Goal: Information Seeking & Learning: Learn about a topic

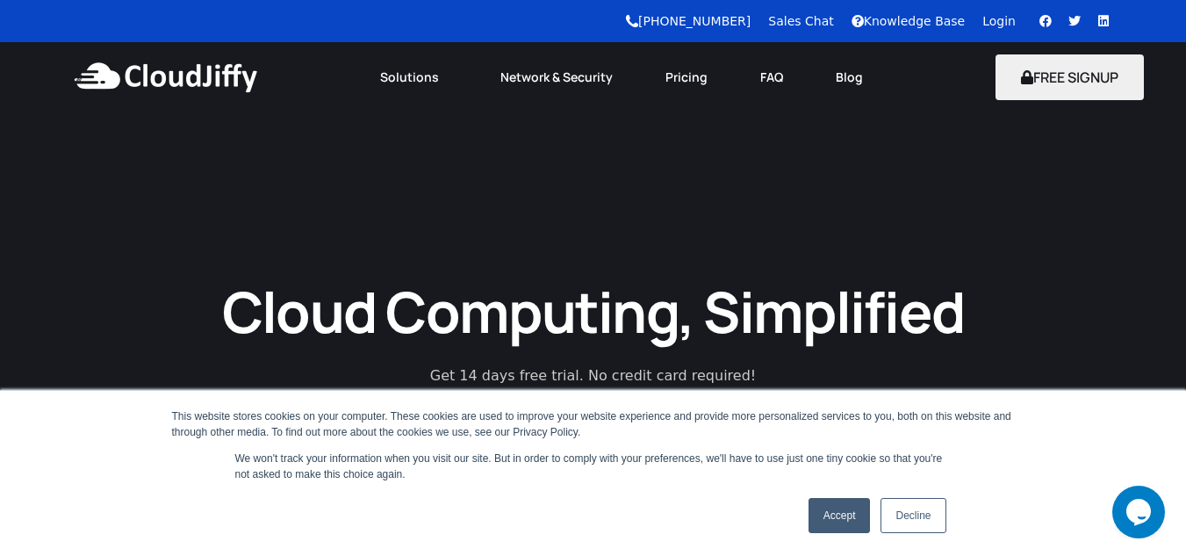
click at [829, 520] on link "Accept" at bounding box center [840, 515] width 62 height 35
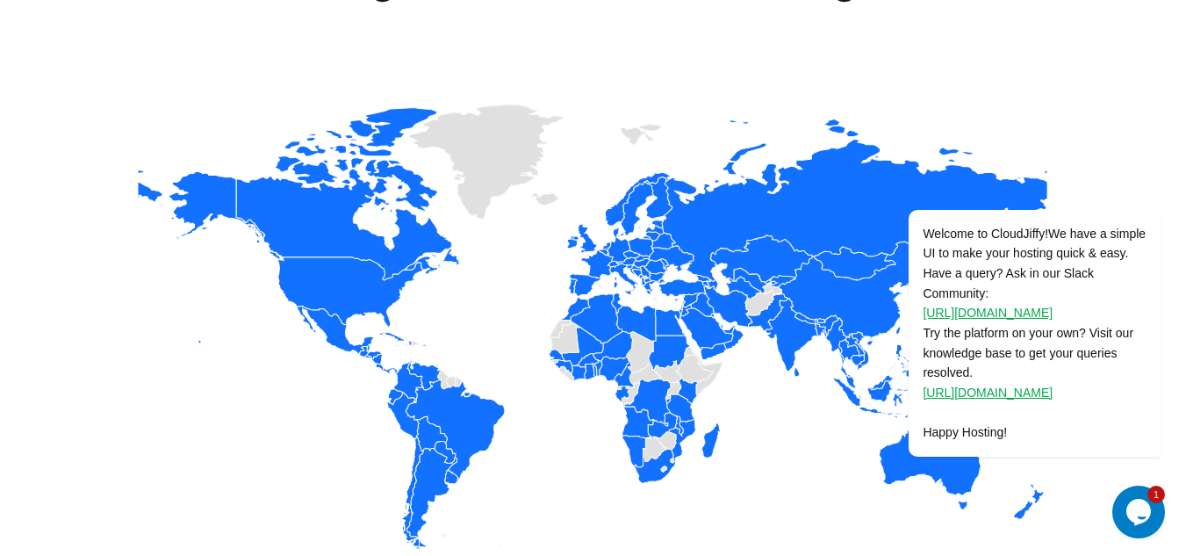
scroll to position [2121, 0]
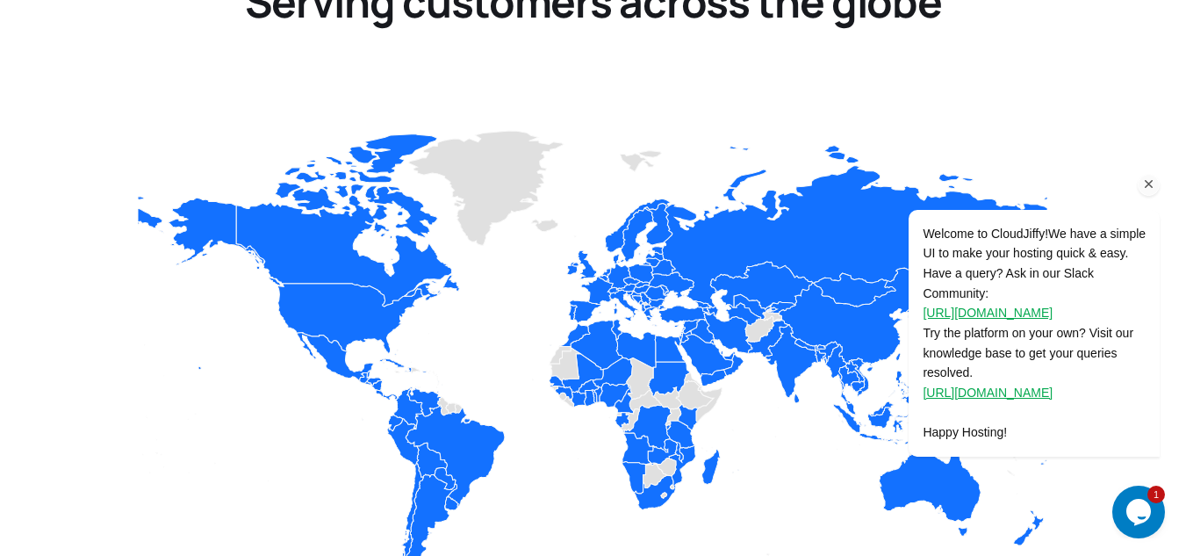
click at [1149, 184] on icon "Chat attention grabber" at bounding box center [1149, 184] width 16 height 16
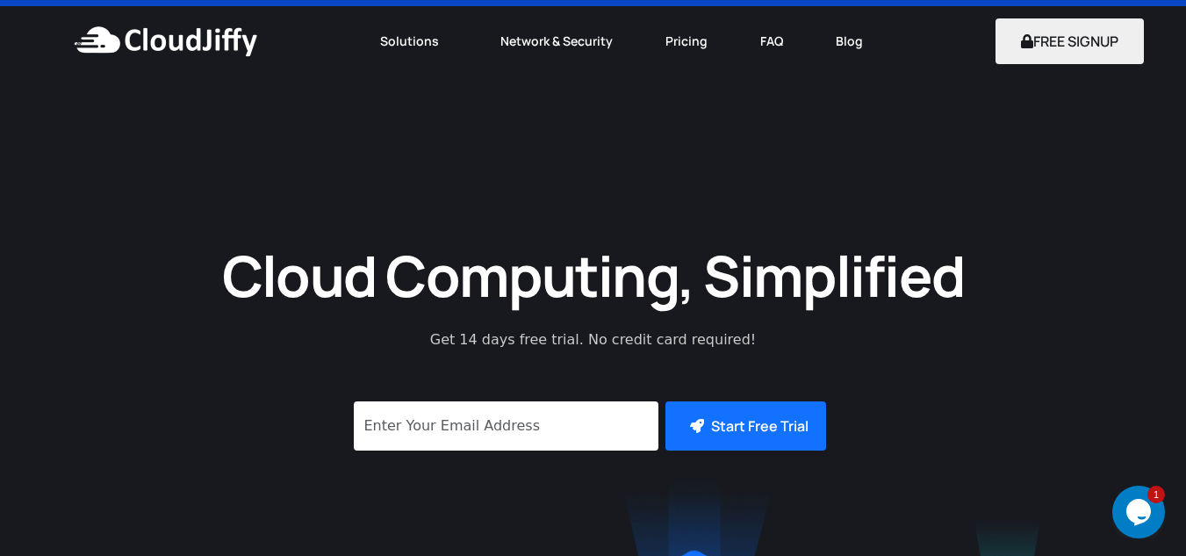
scroll to position [0, 0]
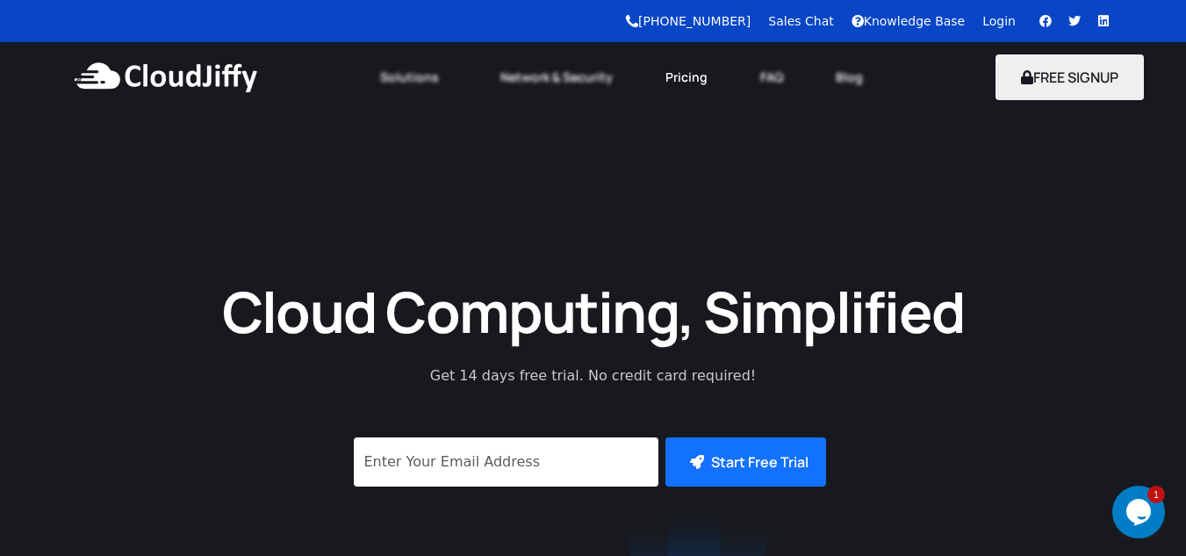
click at [688, 75] on link "Pricing" at bounding box center [686, 77] width 95 height 39
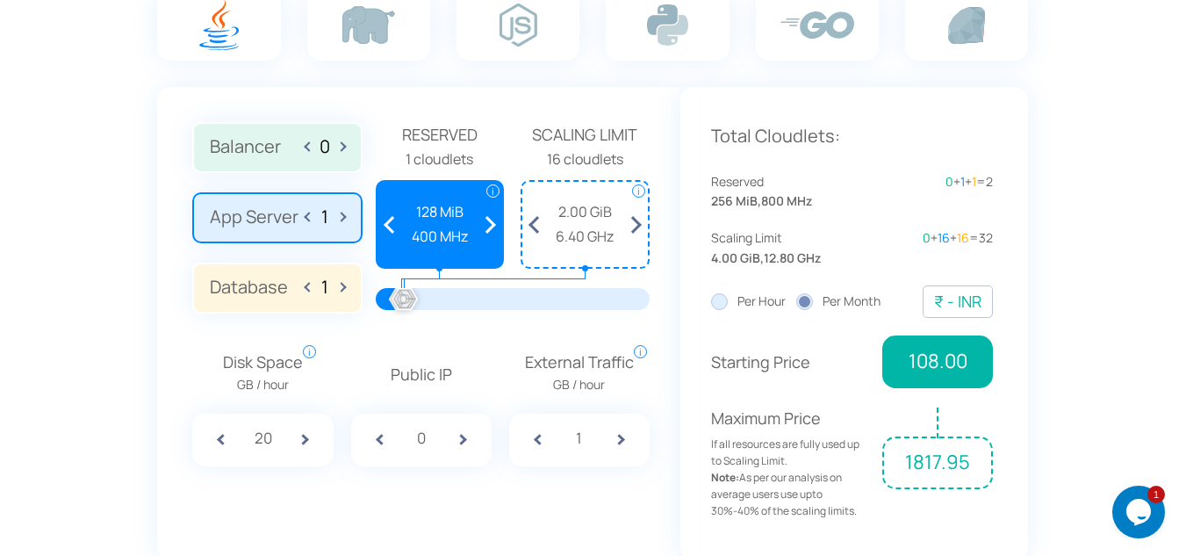
scroll to position [1252, 0]
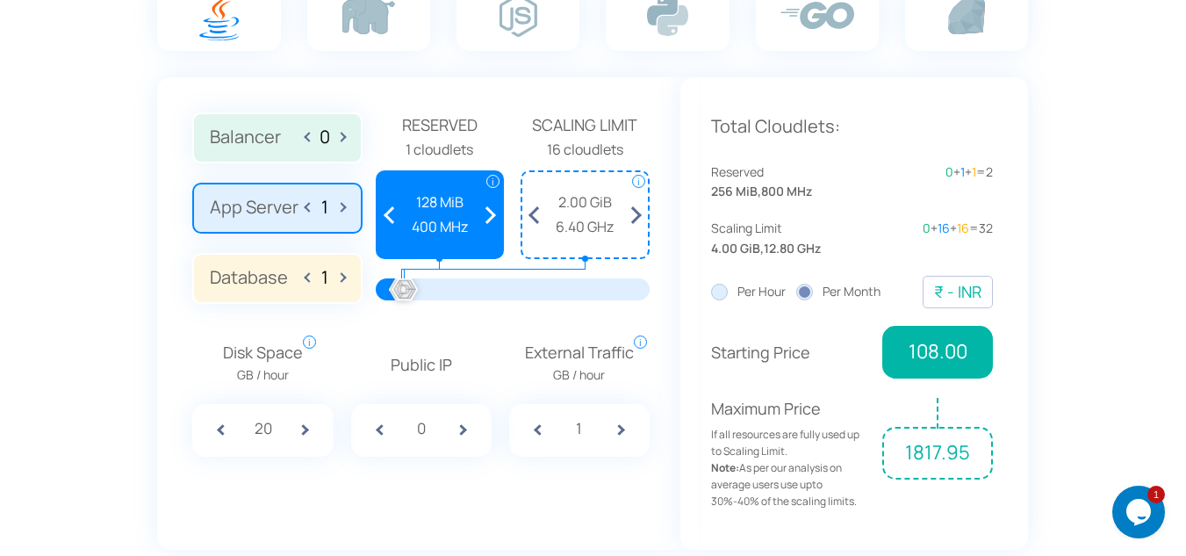
click at [391, 209] on span at bounding box center [390, 214] width 25 height 85
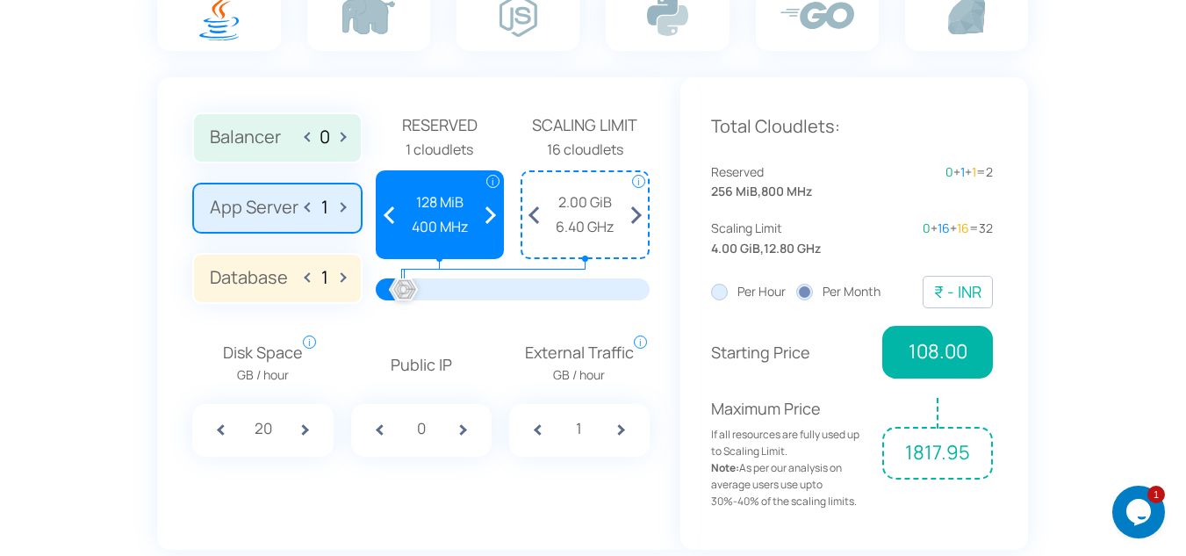
click at [391, 209] on span at bounding box center [390, 214] width 25 height 85
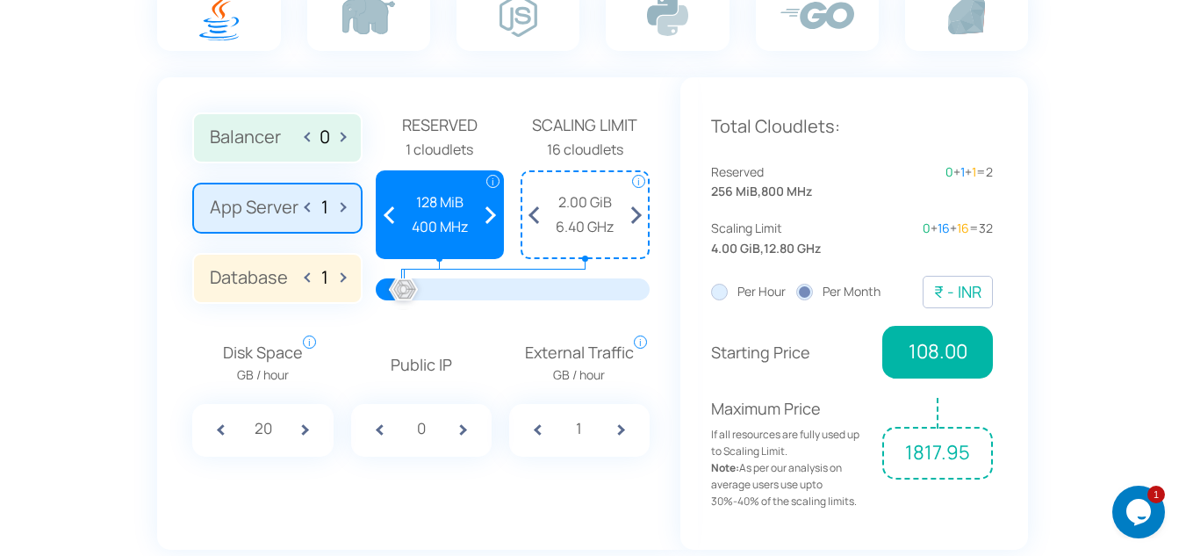
click at [391, 209] on span at bounding box center [390, 214] width 25 height 85
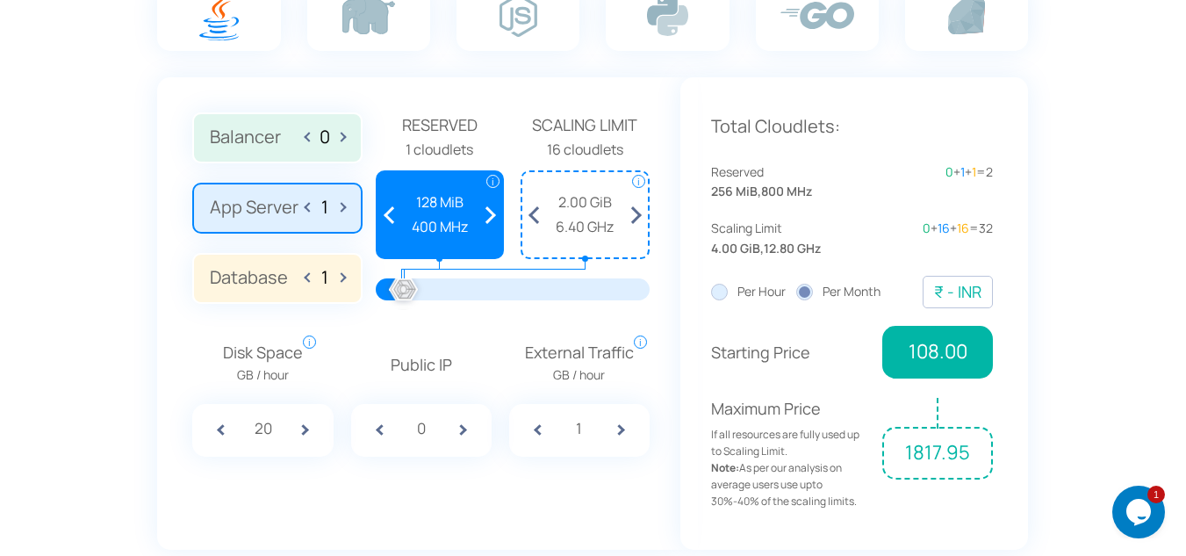
click at [637, 212] on span at bounding box center [635, 214] width 25 height 85
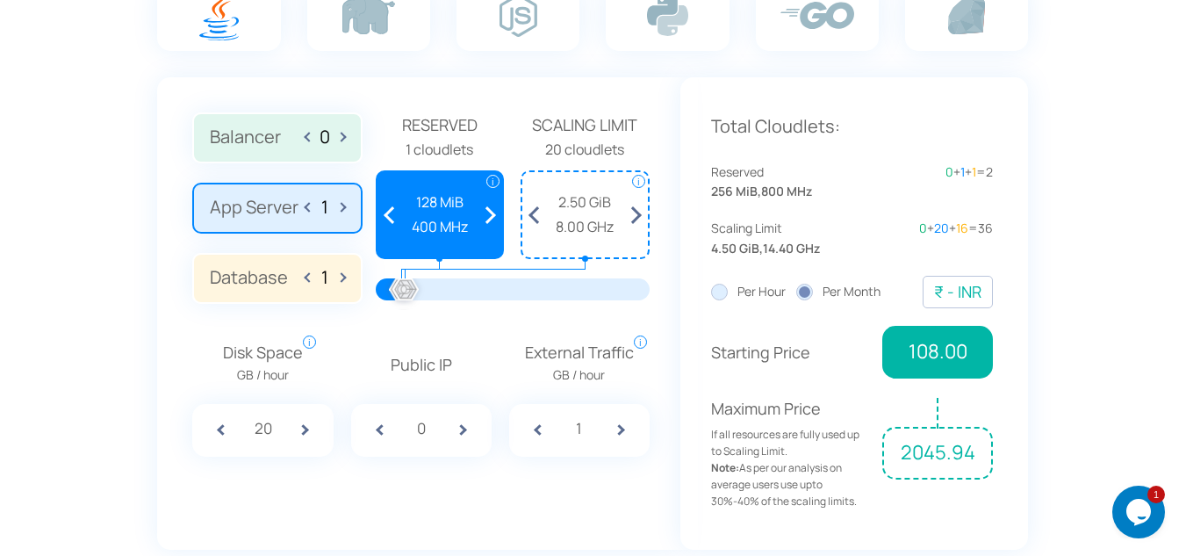
click at [637, 212] on span at bounding box center [635, 214] width 25 height 85
click at [637, 211] on span at bounding box center [635, 214] width 25 height 85
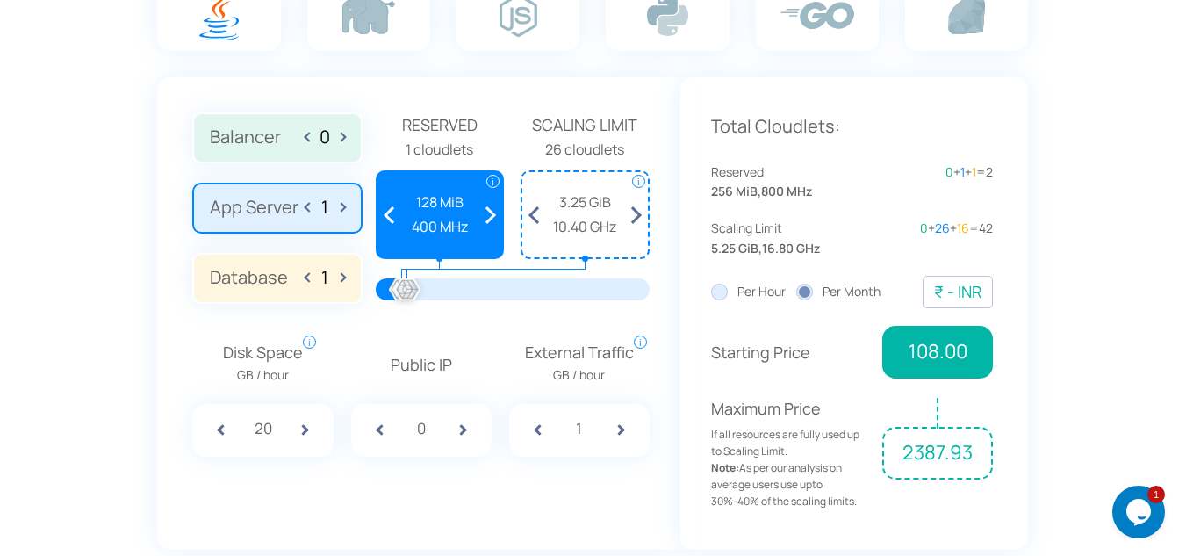
click at [637, 211] on span at bounding box center [635, 214] width 25 height 85
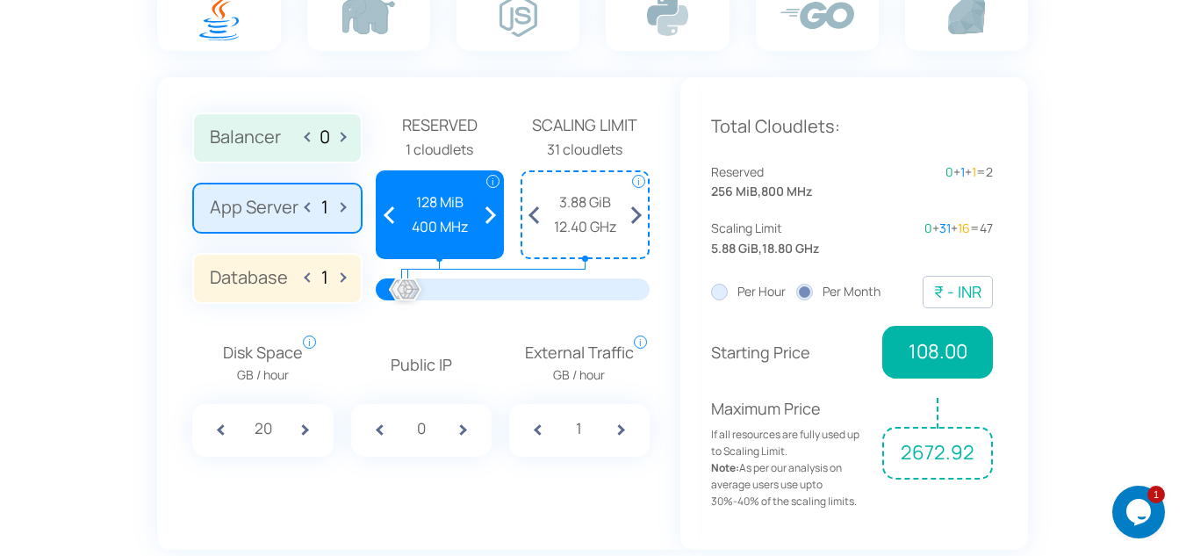
click at [637, 211] on span at bounding box center [635, 214] width 25 height 85
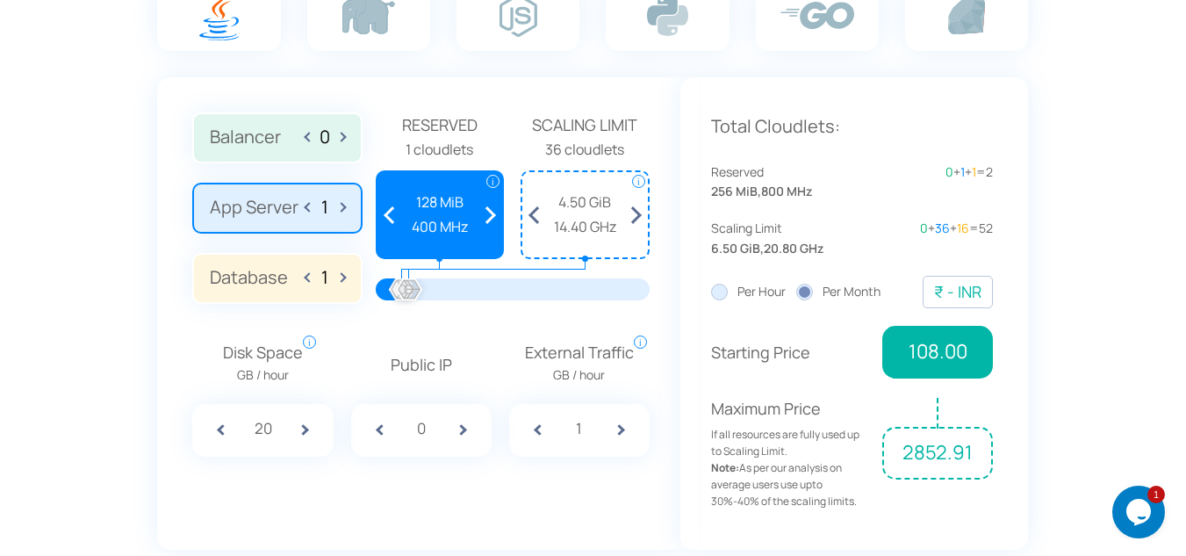
click at [533, 215] on span at bounding box center [534, 214] width 25 height 85
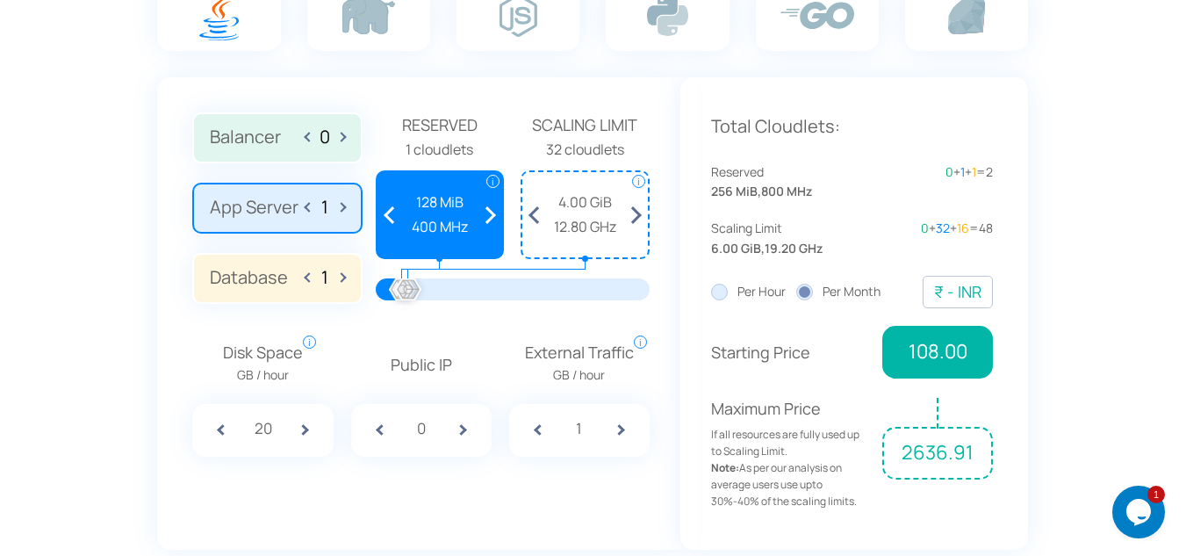
click at [533, 215] on span at bounding box center [534, 214] width 25 height 85
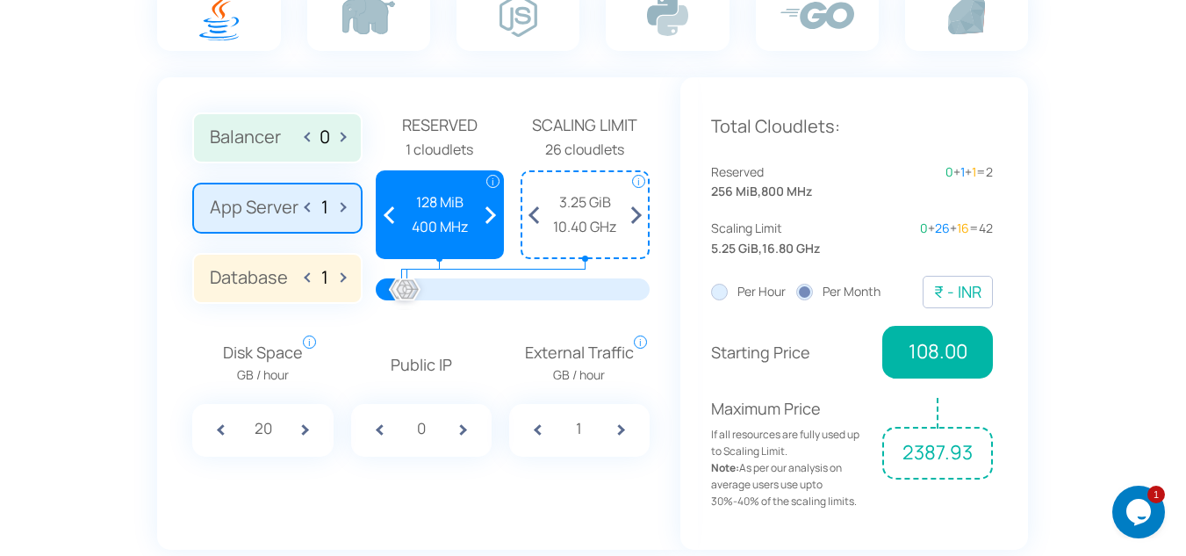
click at [533, 215] on span at bounding box center [534, 214] width 25 height 85
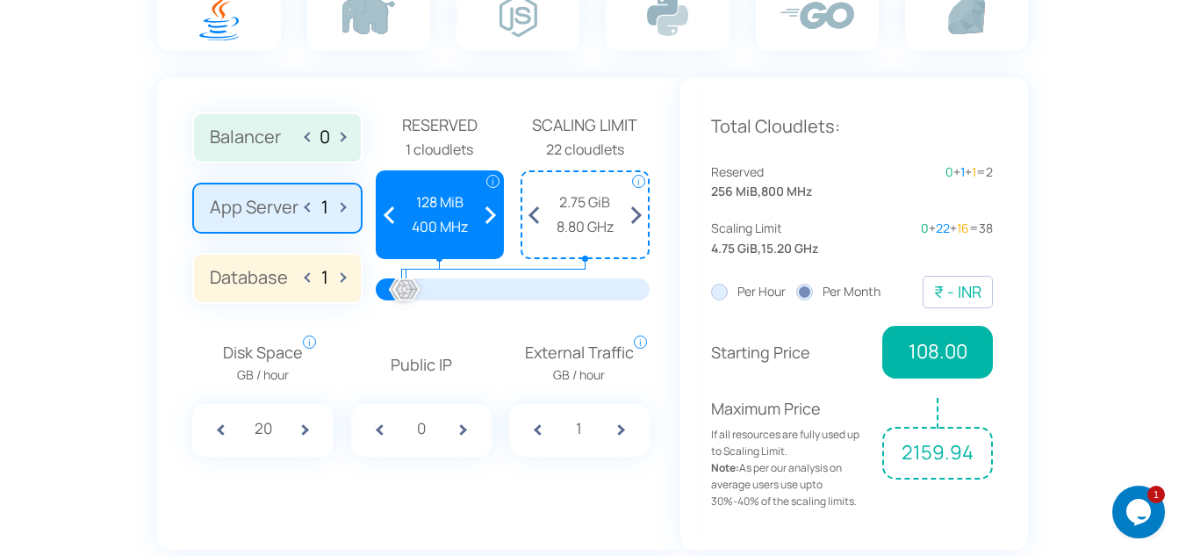
click at [533, 215] on span at bounding box center [534, 214] width 25 height 85
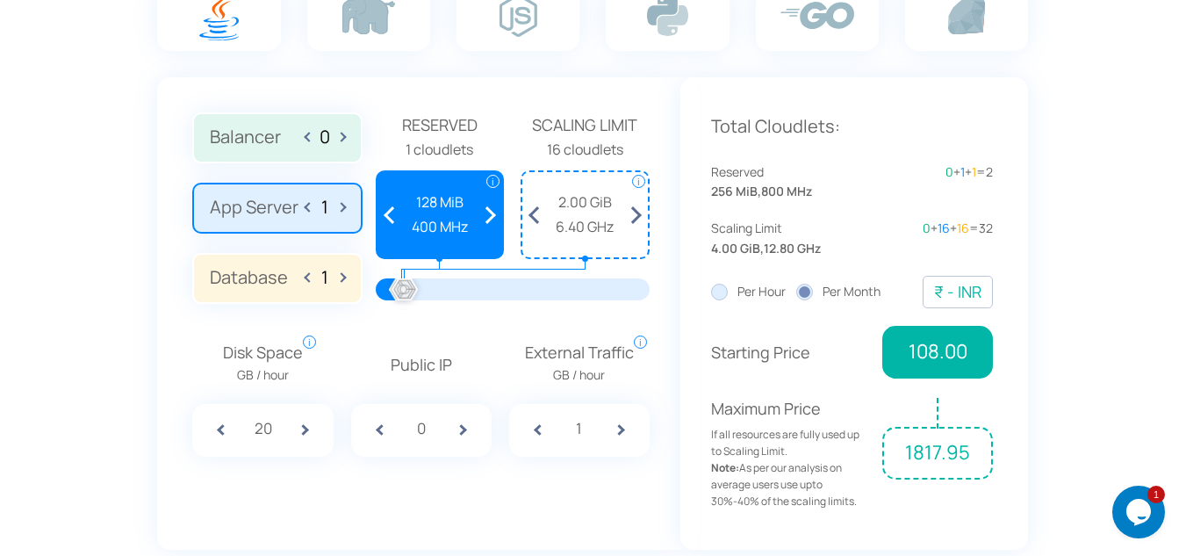
click at [533, 215] on span at bounding box center [534, 214] width 25 height 85
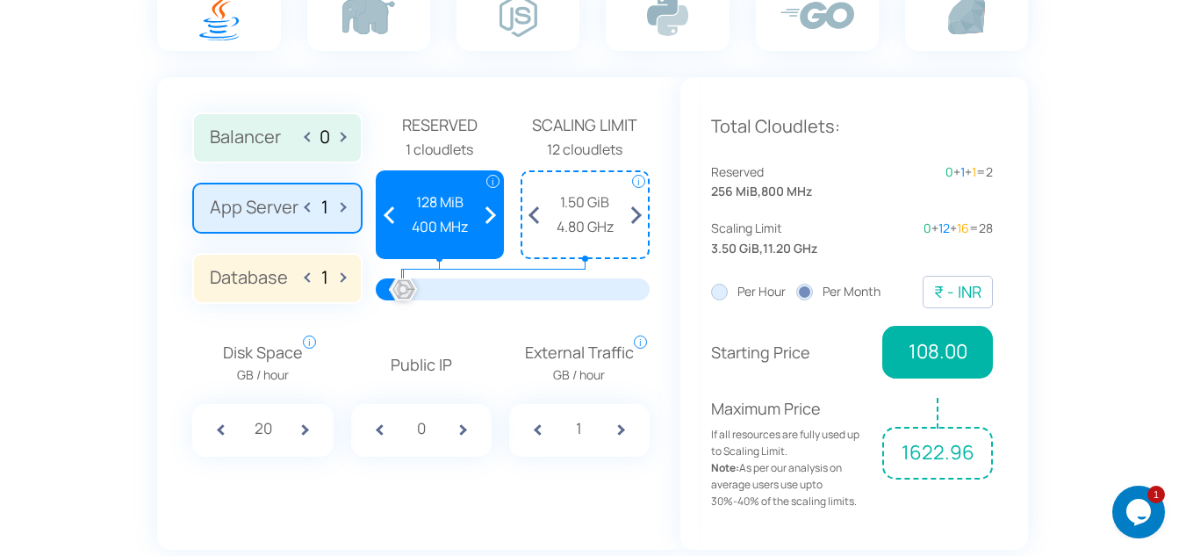
click at [533, 215] on span at bounding box center [534, 214] width 25 height 85
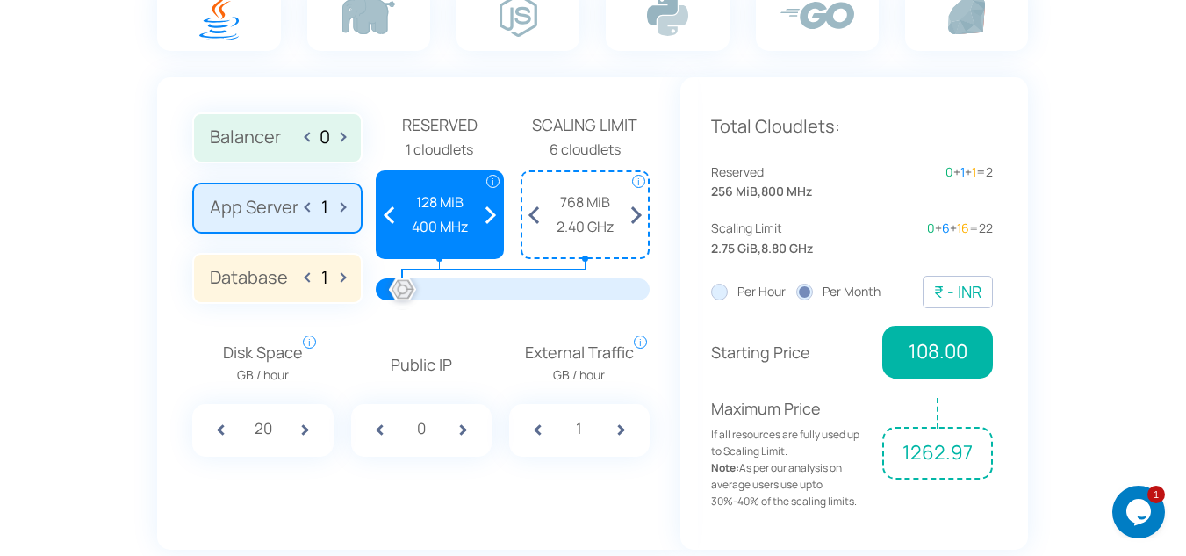
click at [533, 215] on span at bounding box center [534, 214] width 25 height 85
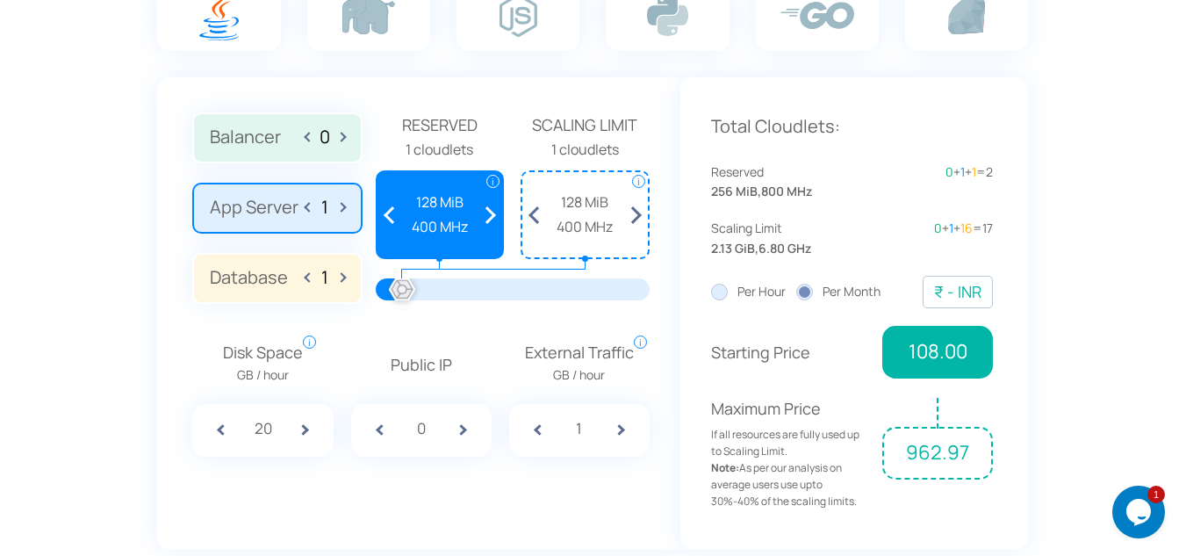
click at [533, 215] on span at bounding box center [534, 214] width 25 height 85
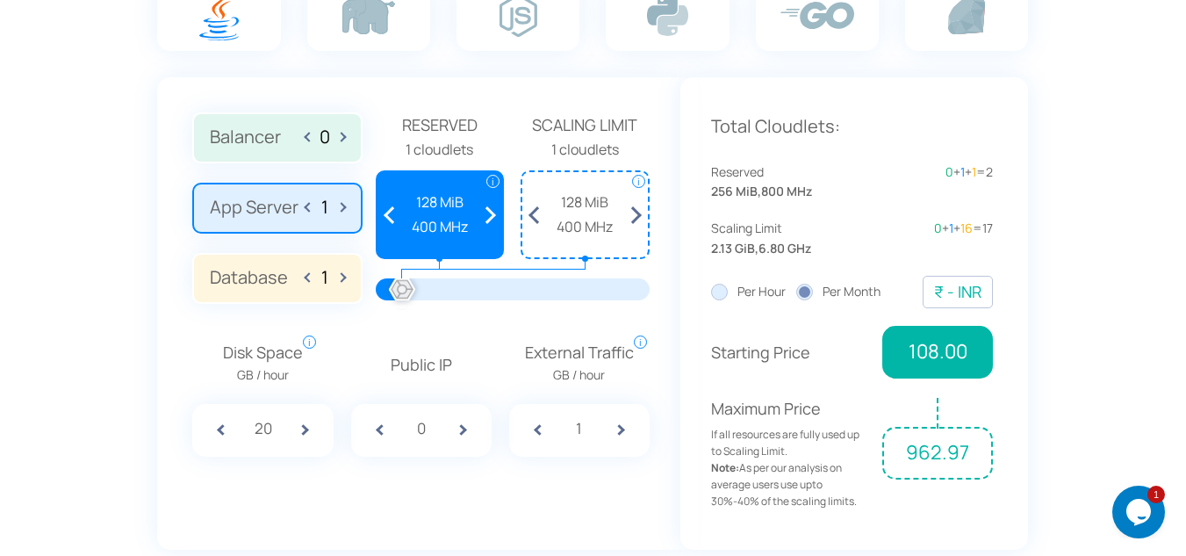
click at [533, 215] on span at bounding box center [534, 214] width 25 height 85
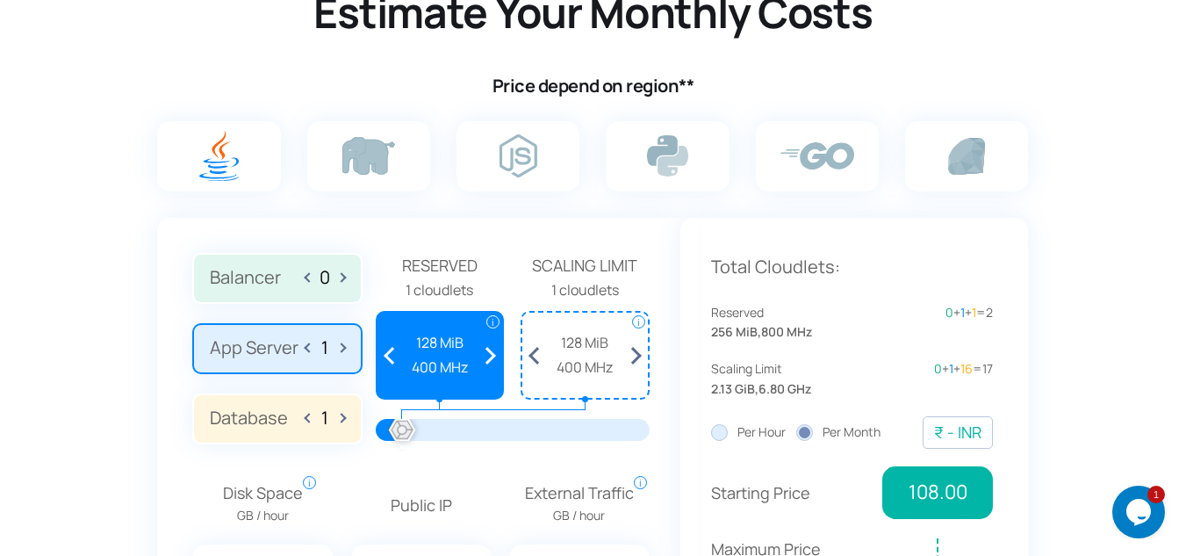
scroll to position [1111, 0]
click at [517, 167] on img at bounding box center [519, 156] width 38 height 43
click at [0, 0] on input "radio" at bounding box center [0, 0] width 0 height 0
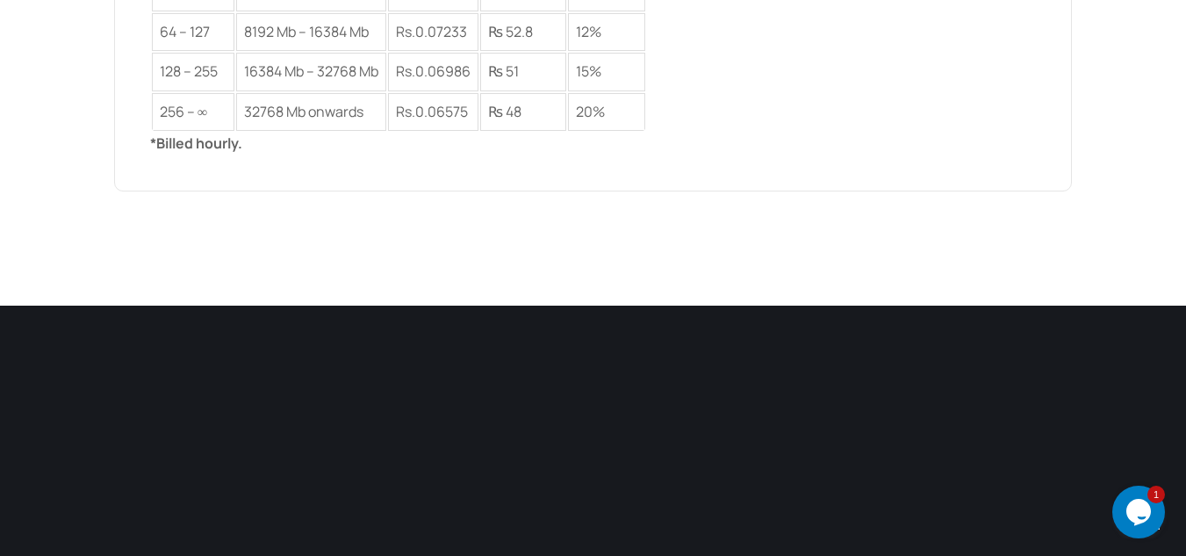
scroll to position [3323, 0]
